Goal: Task Accomplishment & Management: Manage account settings

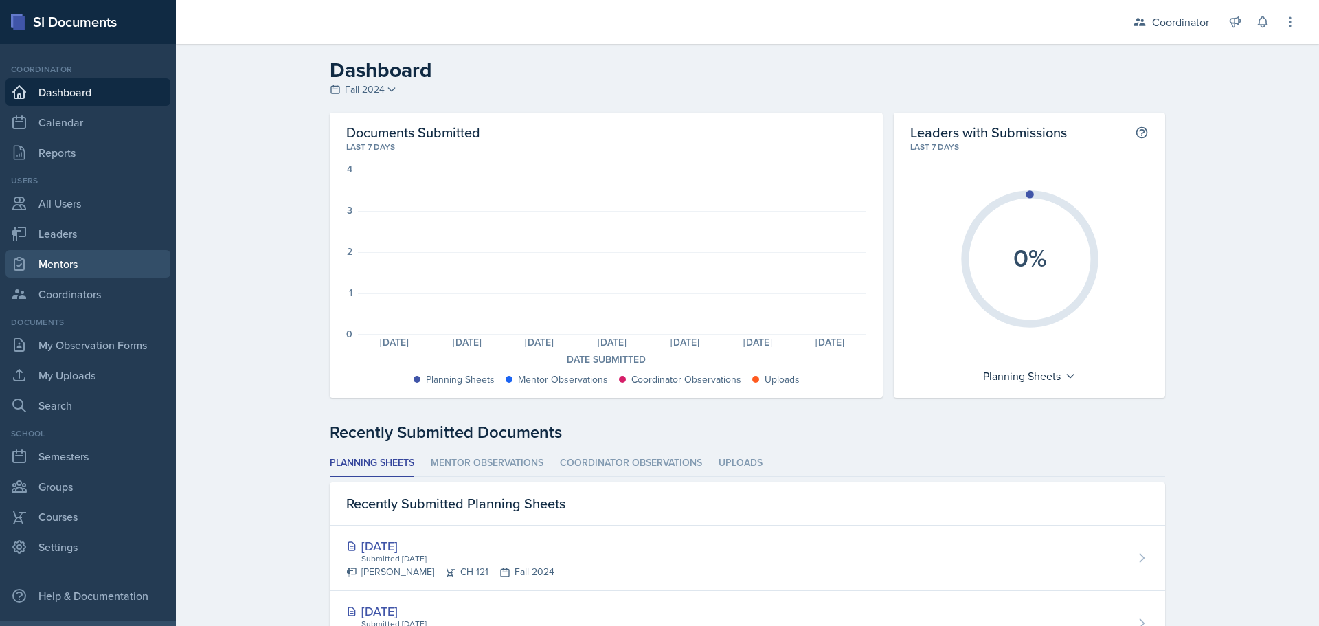
click at [71, 272] on link "Mentors" at bounding box center [87, 263] width 165 height 27
select select "19fb88f7-c89b-4031-b5a0-458fd49807a1"
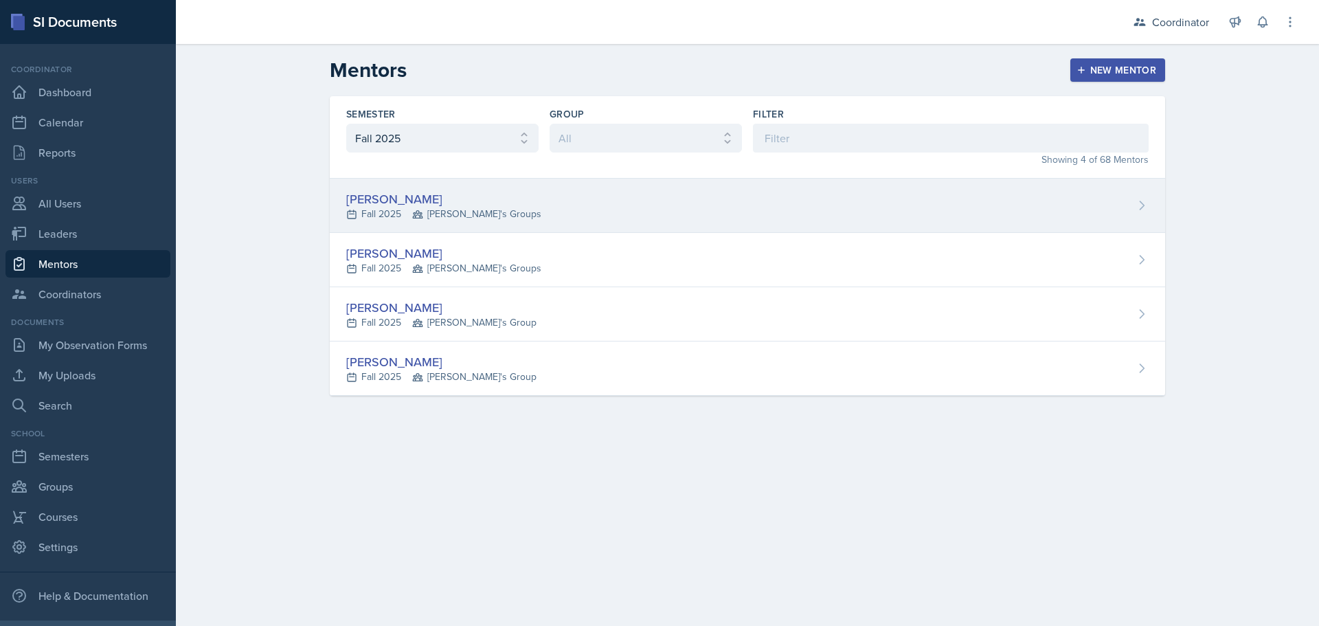
click at [415, 231] on div "[PERSON_NAME] Fall 2025 [PERSON_NAME]'s Groups" at bounding box center [748, 206] width 836 height 54
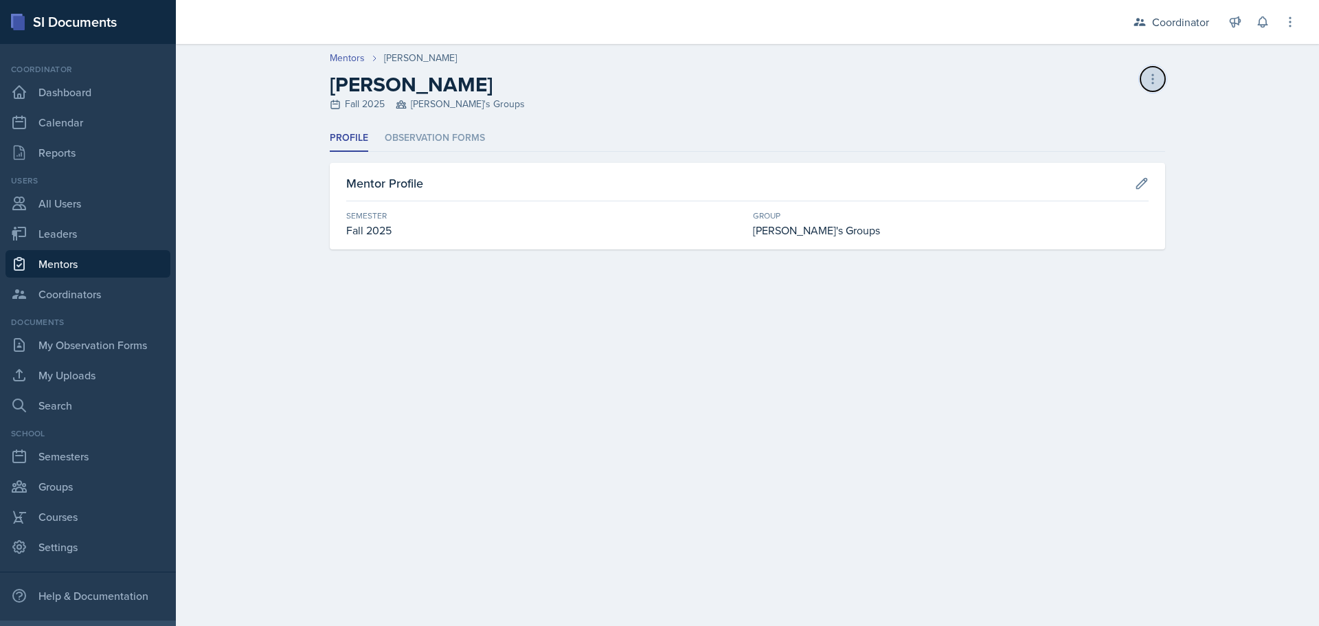
click at [1154, 80] on icon at bounding box center [1152, 78] width 1 height 9
click at [1142, 179] on icon at bounding box center [1142, 184] width 14 height 14
select select "19fb88f7-c89b-4031-b5a0-458fd49807a1"
select select "908e2d3e-bde8-4cfe-aad9-ea5eec2e02ba"
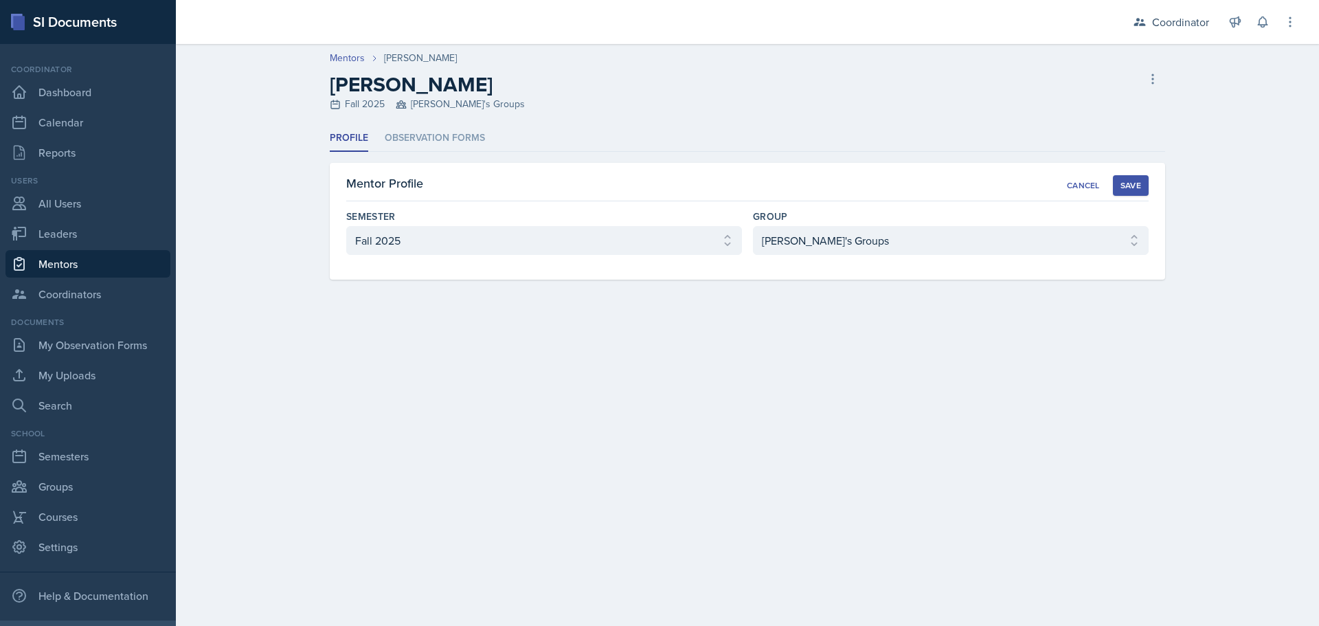
drag, startPoint x: 973, startPoint y: 267, endPoint x: 976, endPoint y: 238, distance: 28.3
click at [972, 267] on div "Group Select group [PERSON_NAME]'s Group [PERSON_NAME]'s Group Learning Assista…" at bounding box center [951, 239] width 396 height 59
click at [976, 238] on select "Select group [PERSON_NAME]'s Group [PERSON_NAME]'s Group Learning Assistants [P…" at bounding box center [951, 240] width 396 height 29
click at [1079, 182] on div "Cancel" at bounding box center [1083, 185] width 33 height 11
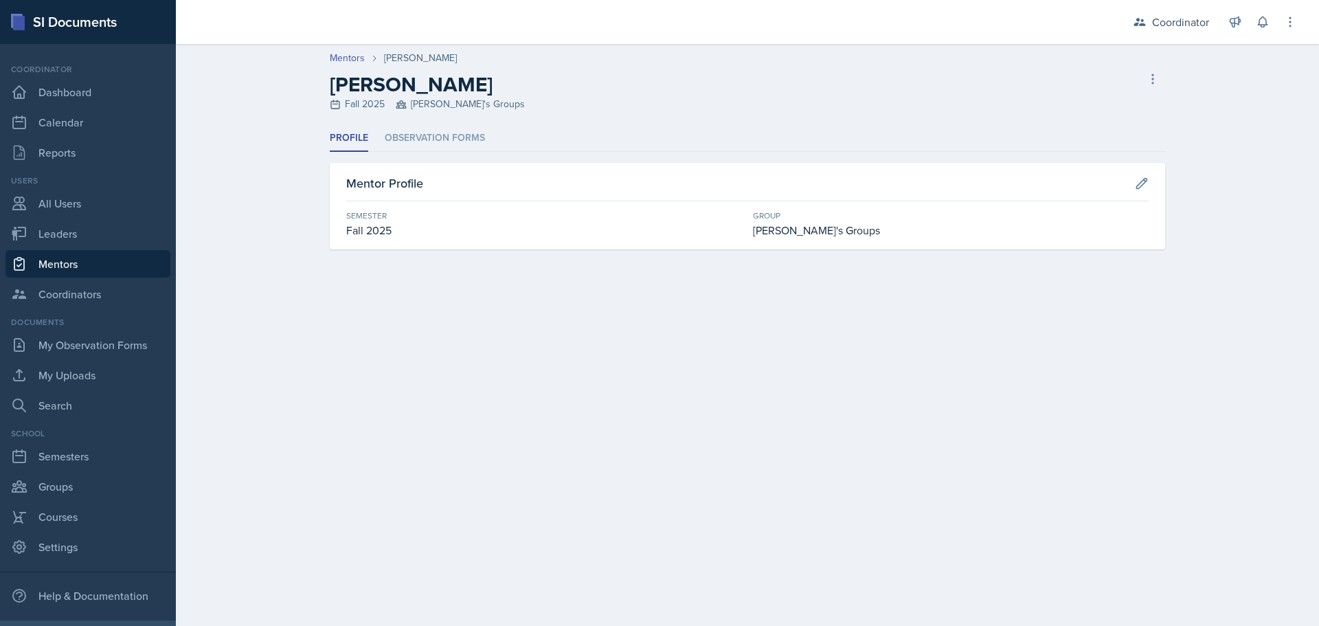
click at [801, 236] on div "[PERSON_NAME]'s Groups" at bounding box center [951, 230] width 396 height 16
click at [1138, 183] on icon at bounding box center [1142, 184] width 14 height 14
select select "19fb88f7-c89b-4031-b5a0-458fd49807a1"
select select "908e2d3e-bde8-4cfe-aad9-ea5eec2e02ba"
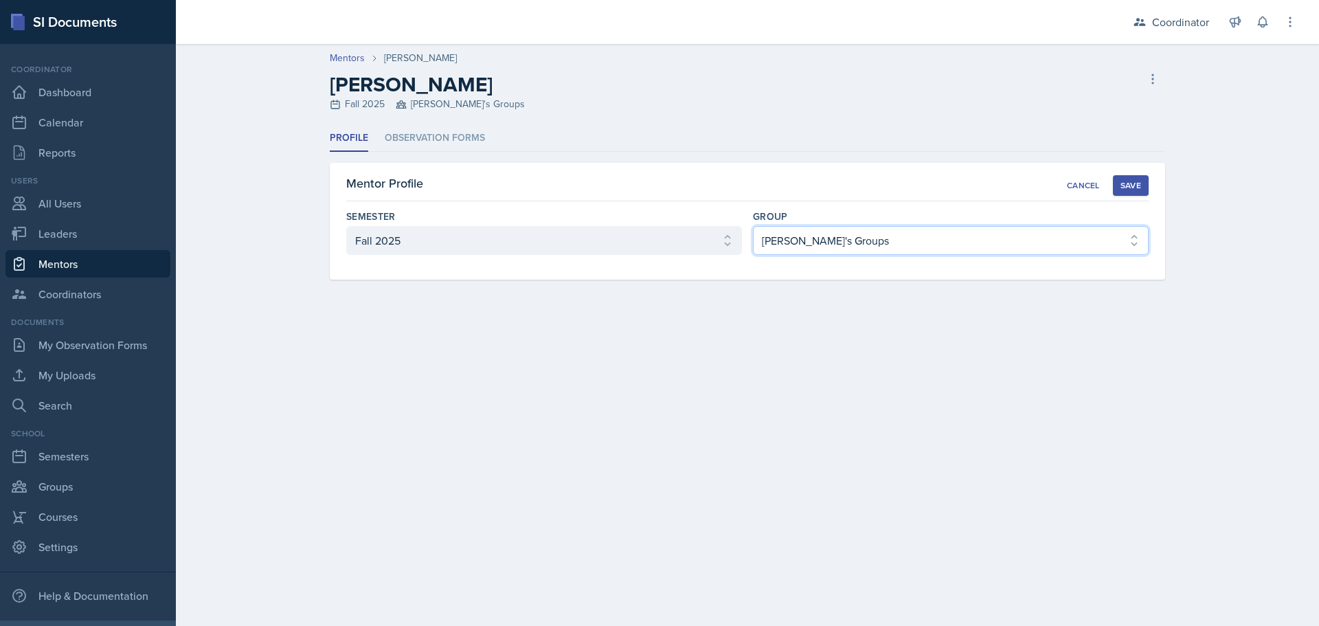
click at [923, 251] on select "Select group [PERSON_NAME]'s Group [PERSON_NAME]'s Group Learning Assistants [P…" at bounding box center [951, 240] width 396 height 29
drag, startPoint x: 72, startPoint y: 267, endPoint x: 71, endPoint y: 241, distance: 26.8
click at [72, 267] on link "Mentors" at bounding box center [87, 263] width 165 height 27
select select "19fb88f7-c89b-4031-b5a0-458fd49807a1"
